Goal: Transaction & Acquisition: Download file/media

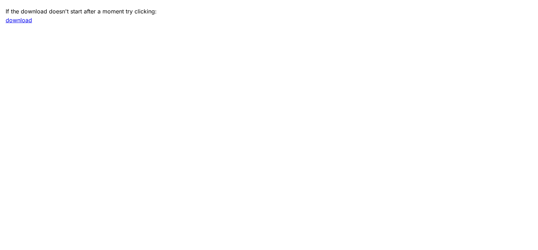
click at [20, 21] on link "download" at bounding box center [19, 20] width 26 height 7
drag, startPoint x: 144, startPoint y: 68, endPoint x: 110, endPoint y: 1, distance: 74.9
click at [137, 47] on main "If the download doesn't start after a moment try clicking: download" at bounding box center [269, 125] width 538 height 250
drag, startPoint x: 105, startPoint y: 77, endPoint x: 109, endPoint y: 69, distance: 8.7
click at [107, 70] on main "If the download doesn't start after a moment try clicking: download" at bounding box center [269, 125] width 538 height 250
